Goal: Information Seeking & Learning: Learn about a topic

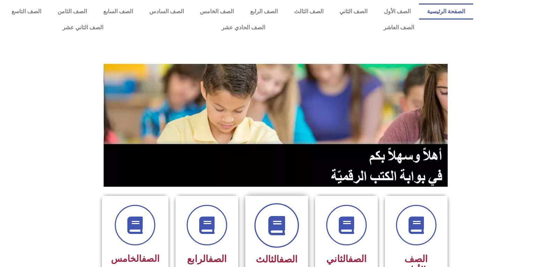
click at [283, 215] on span at bounding box center [276, 225] width 45 height 45
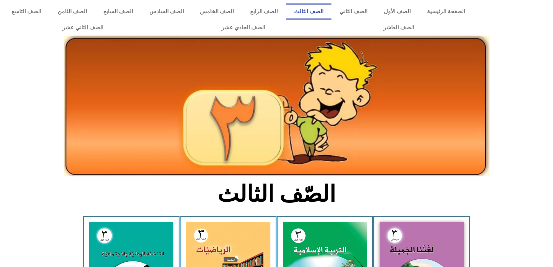
scroll to position [209, 0]
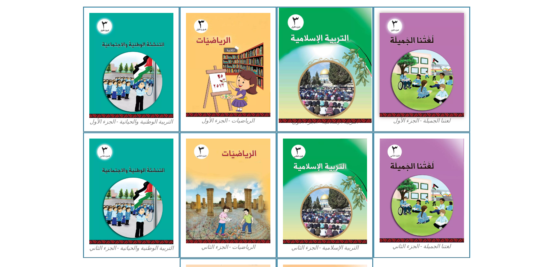
click at [318, 108] on img at bounding box center [324, 65] width 93 height 115
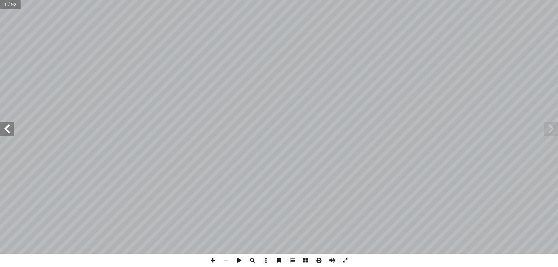
click at [6, 127] on span at bounding box center [7, 129] width 14 height 14
click at [12, 130] on span at bounding box center [7, 129] width 14 height 14
click at [5, 133] on span at bounding box center [7, 129] width 14 height 14
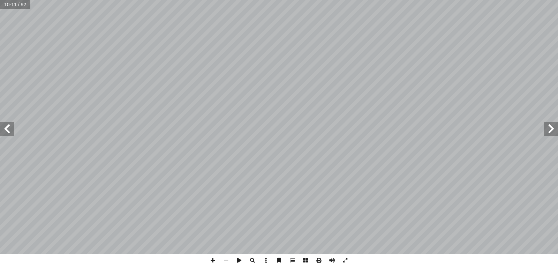
click at [5, 133] on span at bounding box center [7, 129] width 14 height 14
click at [10, 127] on span at bounding box center [7, 129] width 14 height 14
click at [211, 259] on span at bounding box center [212, 259] width 13 height 13
